Goal: Task Accomplishment & Management: Manage account settings

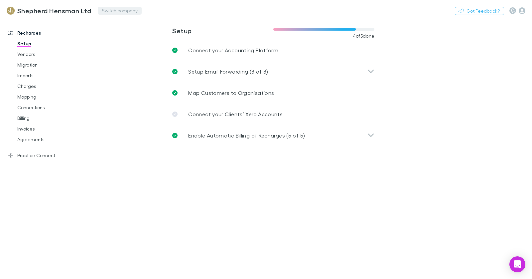
click at [101, 7] on button "Switch company" at bounding box center [120, 11] width 44 height 8
type input "****"
click at [147, 46] on div "[PERSON_NAME] & Co Limited" at bounding box center [148, 41] width 116 height 13
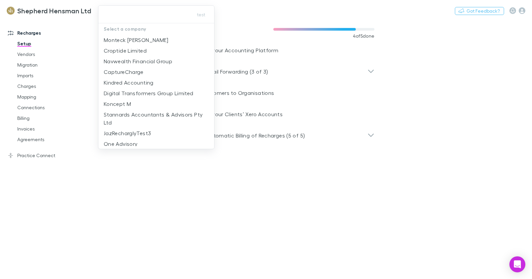
click at [112, 15] on input "text" at bounding box center [144, 14] width 86 height 12
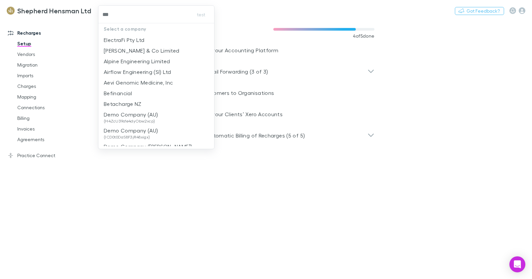
type input "****"
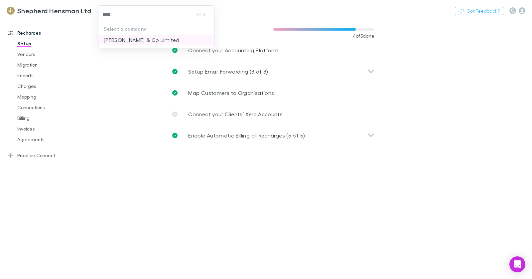
click at [123, 39] on p "[PERSON_NAME] & Co Limited" at bounding box center [142, 40] width 76 height 8
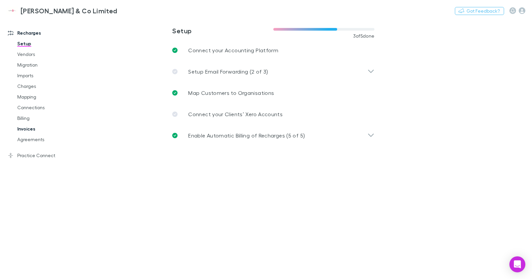
click at [31, 131] on link "Invoices" at bounding box center [47, 128] width 72 height 11
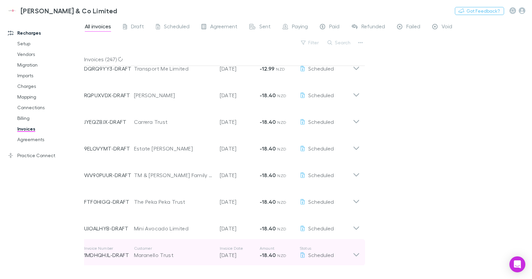
scroll to position [606, 0]
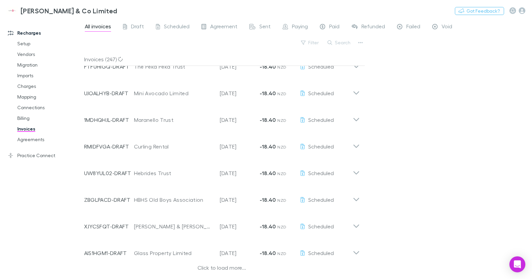
click at [229, 268] on div "Click to load more..." at bounding box center [222, 268] width 276 height 10
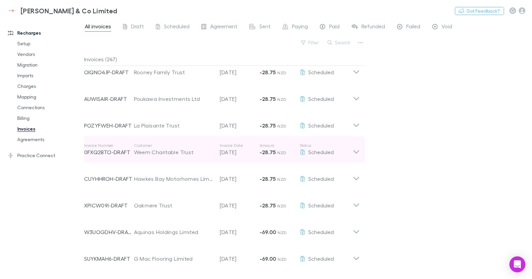
scroll to position [1173, 0]
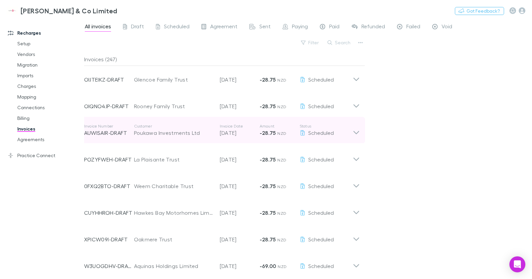
click at [165, 137] on div "Poukawa Investments Ltd" at bounding box center [173, 133] width 79 height 8
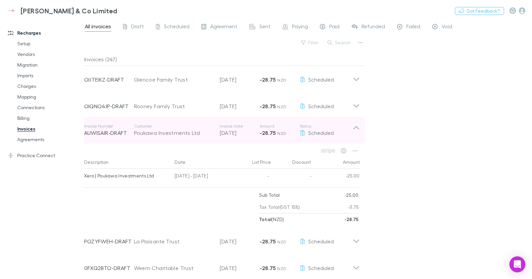
click at [168, 137] on div "Poukawa Investments Ltd" at bounding box center [173, 133] width 79 height 8
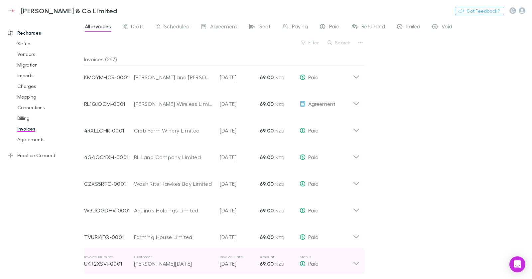
scroll to position [2221, 0]
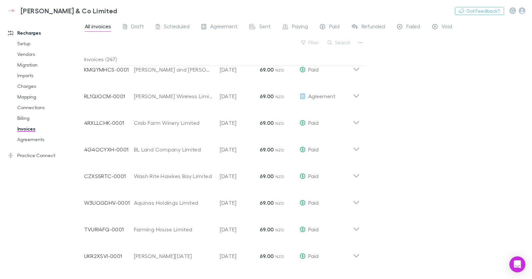
drag, startPoint x: 226, startPoint y: 267, endPoint x: 424, endPoint y: 189, distance: 213.3
click at [424, 189] on div "All invoices Draft Scheduled Agreement Sent Paying Paid Refunded Failed Void Fi…" at bounding box center [308, 149] width 448 height 260
click at [140, 29] on span "Draft" at bounding box center [137, 27] width 13 height 9
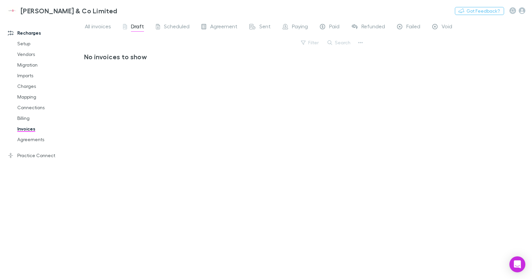
click at [188, 29] on span "Scheduled" at bounding box center [177, 27] width 26 height 9
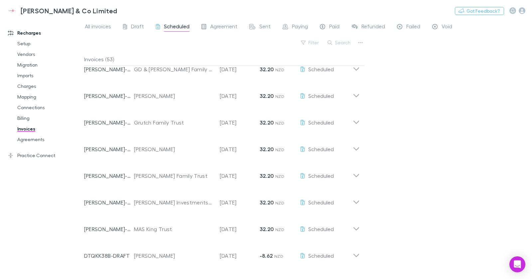
scroll to position [606, 0]
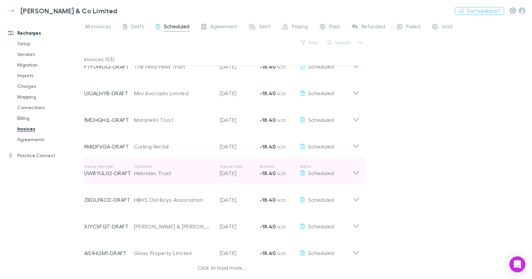
drag, startPoint x: 233, startPoint y: 268, endPoint x: 246, endPoint y: 180, distance: 89.7
click at [233, 268] on div "Click to load more..." at bounding box center [222, 268] width 276 height 10
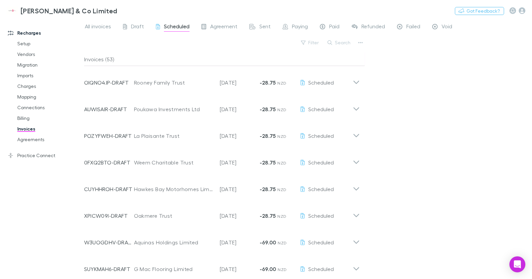
scroll to position [1212, 0]
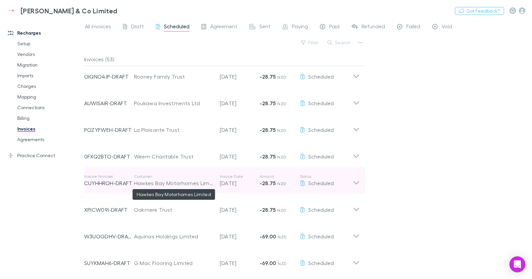
click at [206, 181] on div "Hawkes Bay Motorhomes Limited" at bounding box center [173, 183] width 79 height 8
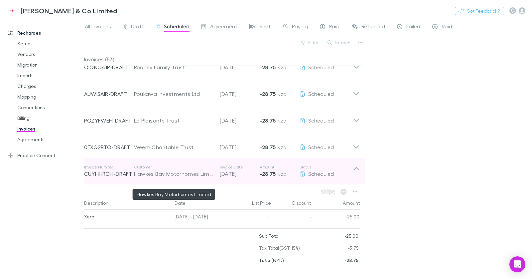
click at [205, 178] on div "Hawkes Bay Motorhomes Limited" at bounding box center [173, 174] width 79 height 8
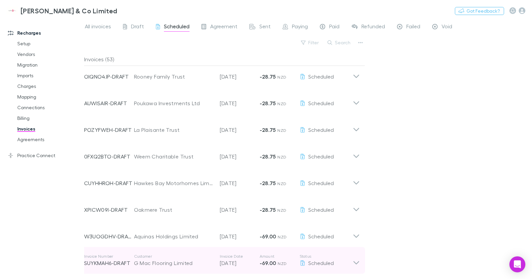
click at [178, 260] on div "G Mac Flooring Limited" at bounding box center [173, 263] width 79 height 8
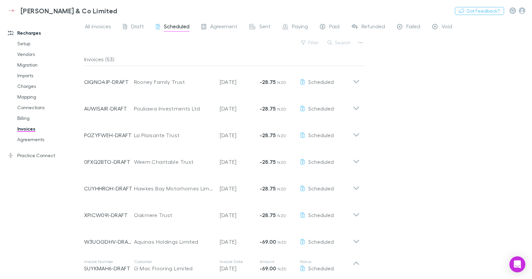
scroll to position [1085, 0]
